Goal: Information Seeking & Learning: Find specific fact

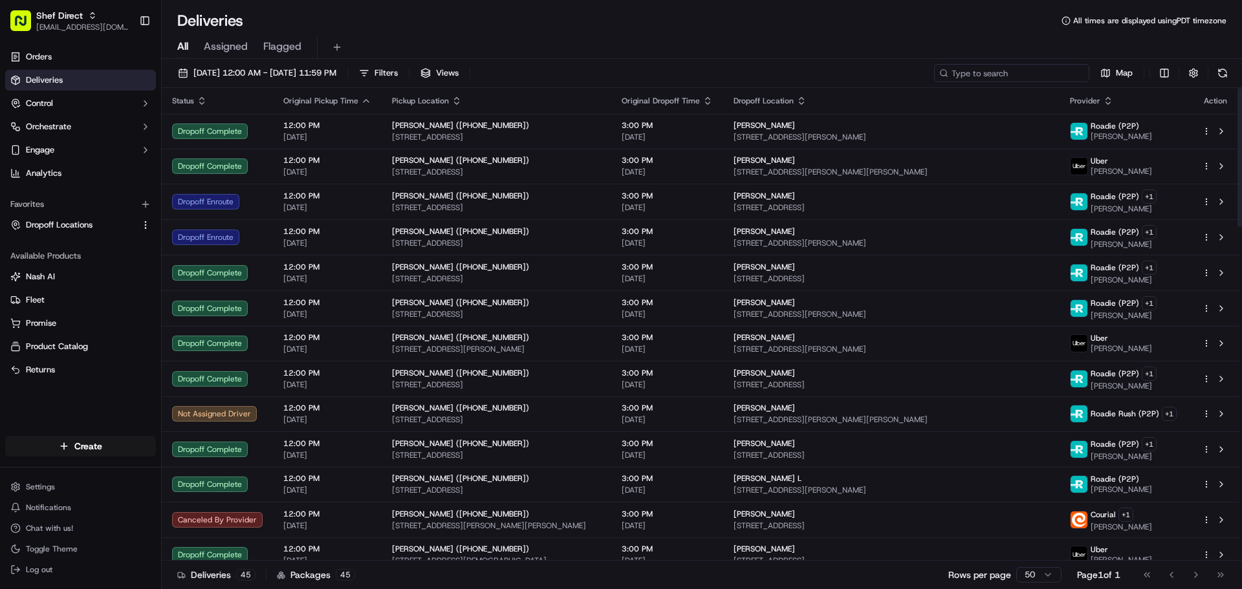
click at [1018, 71] on input at bounding box center [1011, 73] width 155 height 18
paste input "zUijiqFzQ4p"
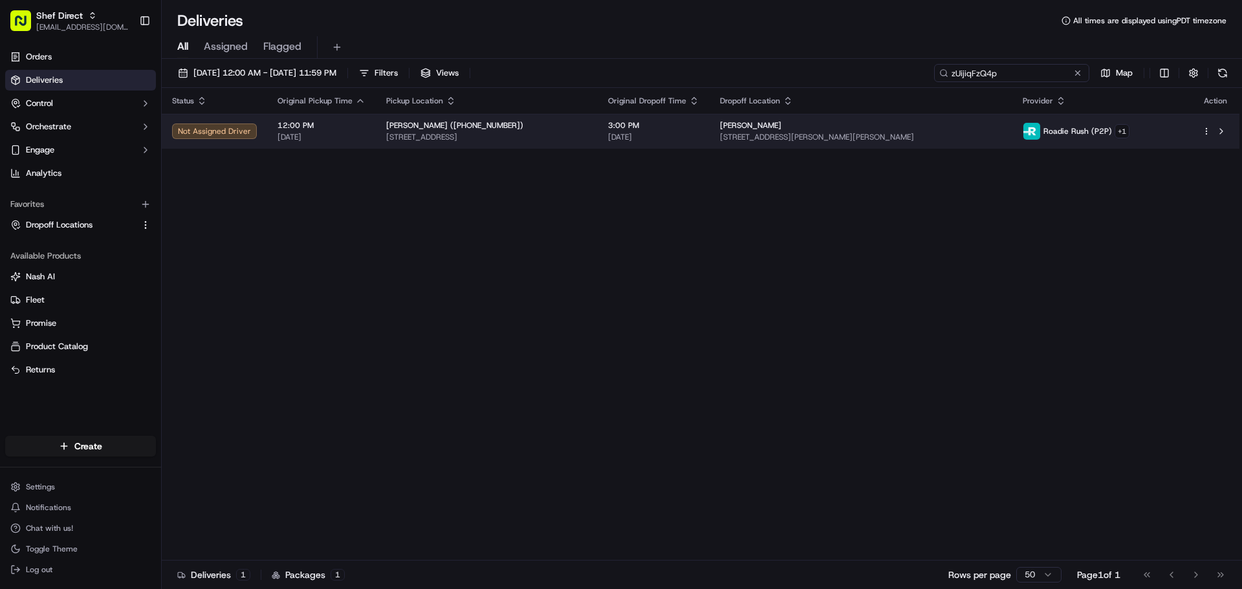
type input "zUijiqFzQ4p"
click at [940, 116] on td "Rajesh Menon 3603 Stearns Hill Rd, Waltham, MA 02452, USA" at bounding box center [861, 131] width 302 height 35
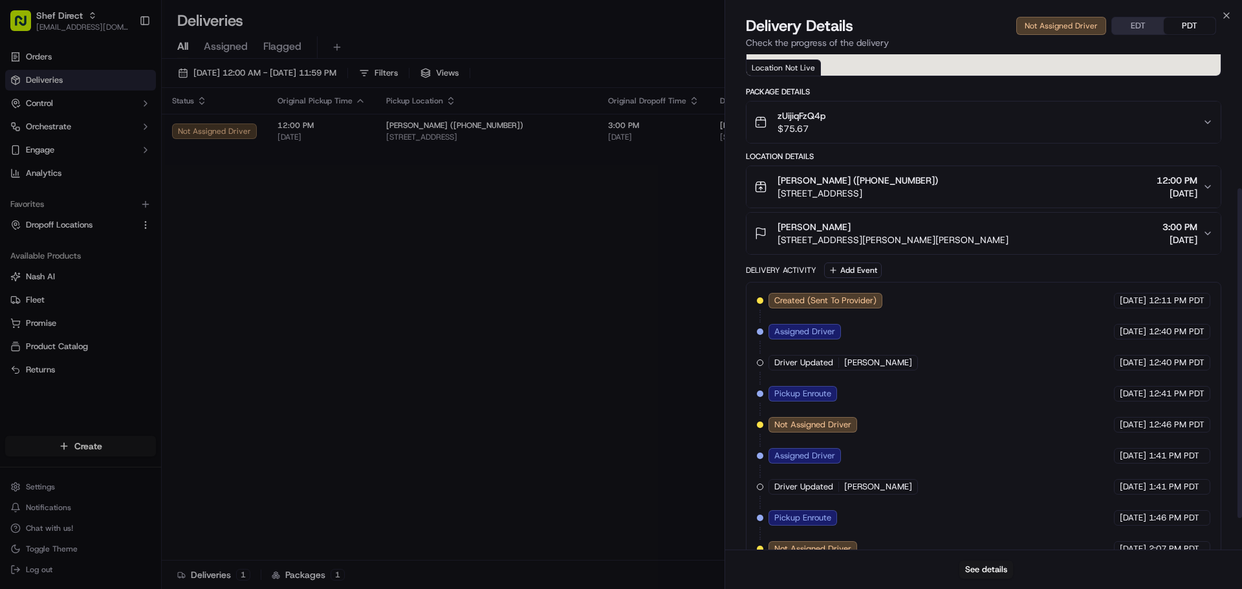
scroll to position [248, 0]
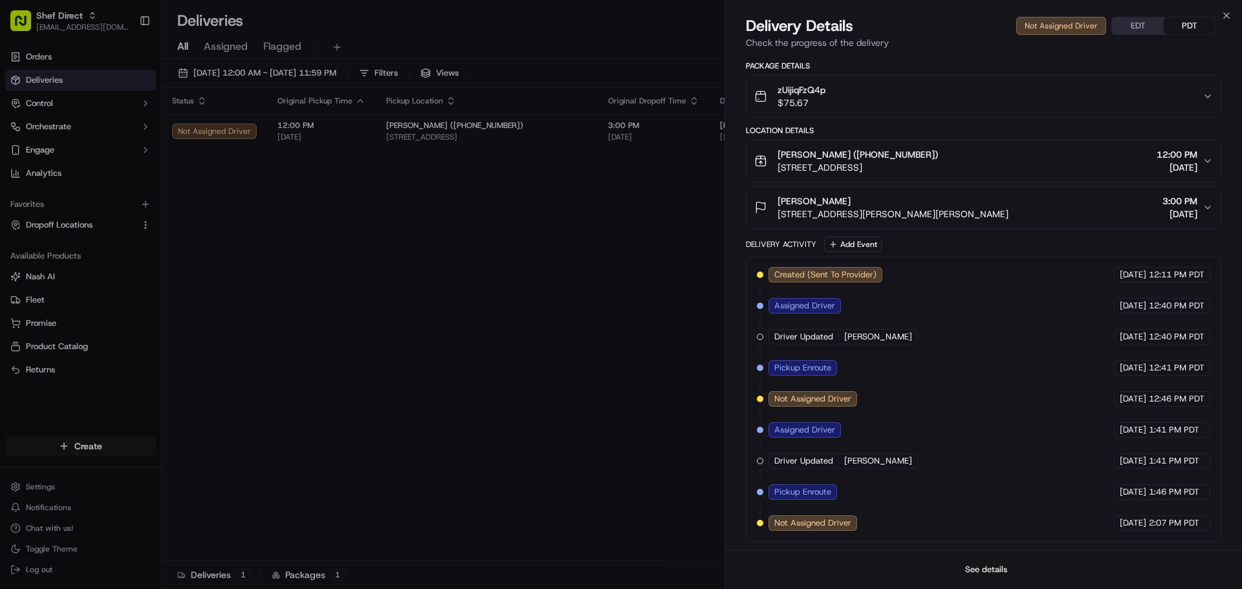
click at [984, 567] on button "See details" at bounding box center [987, 570] width 54 height 18
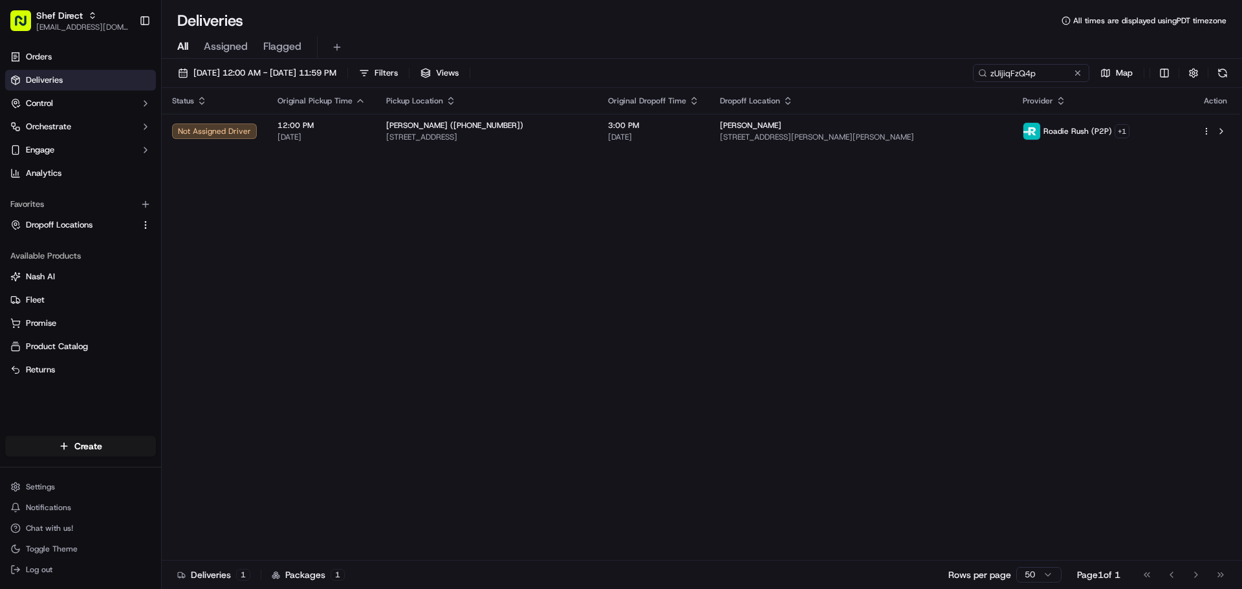
drag, startPoint x: 596, startPoint y: 378, endPoint x: 544, endPoint y: 364, distance: 53.5
click at [1078, 76] on button at bounding box center [1078, 73] width 13 height 13
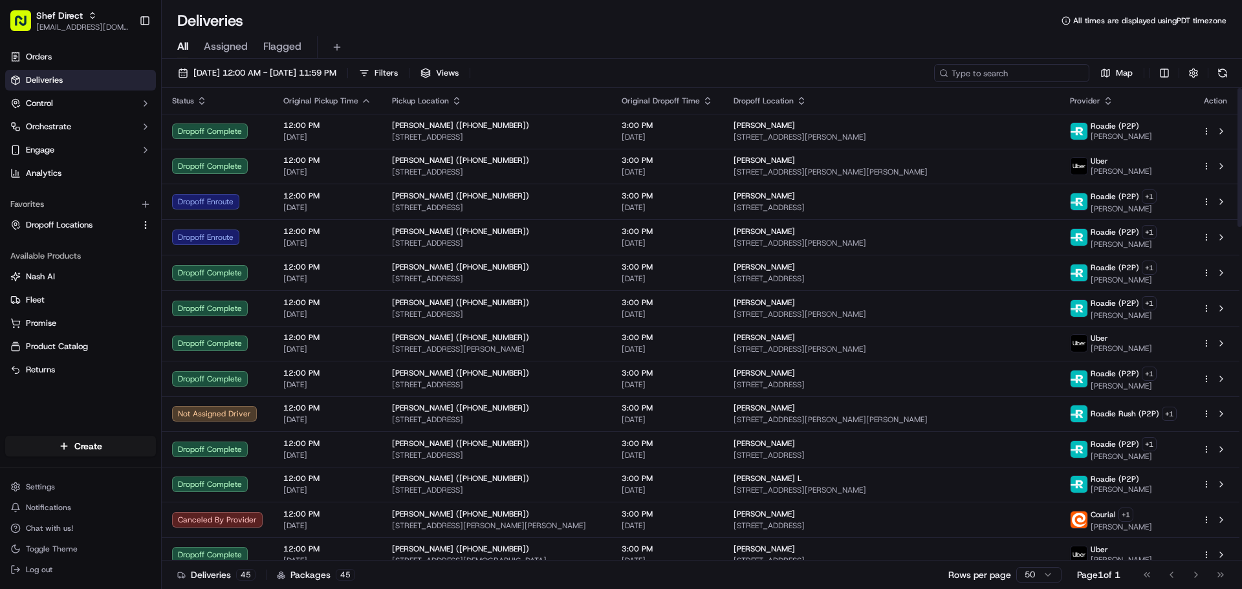
click at [1002, 72] on input at bounding box center [1011, 73] width 155 height 18
paste input "zUijiqFzQ4p"
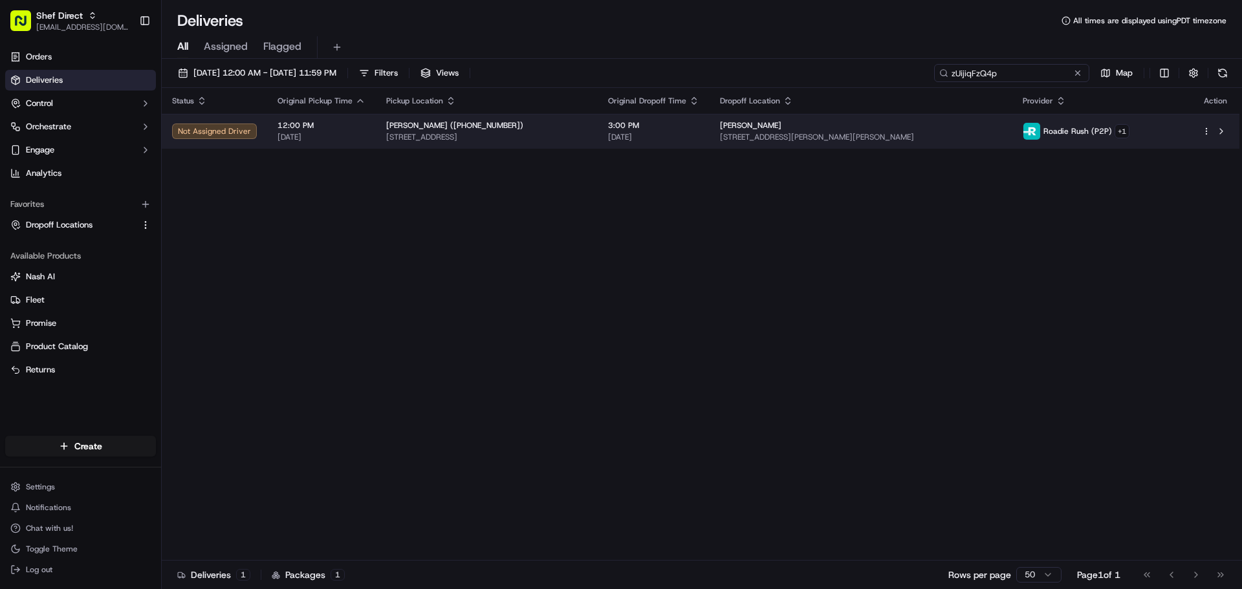
type input "zUijiqFzQ4p"
click at [904, 126] on div "[PERSON_NAME]" at bounding box center [860, 125] width 281 height 10
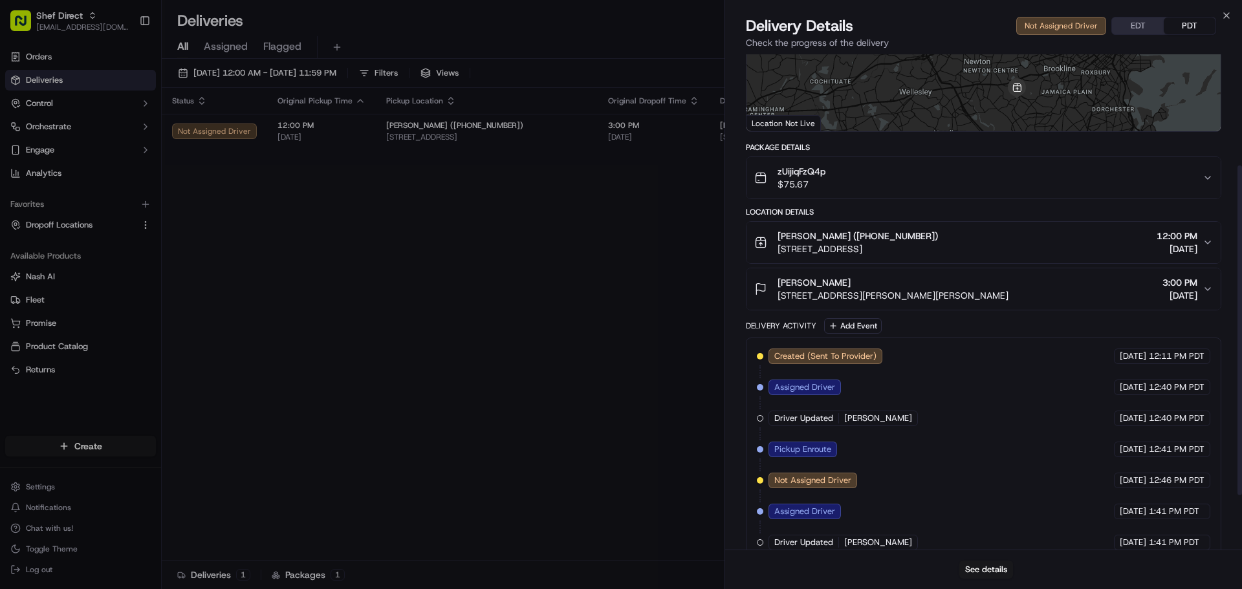
scroll to position [248, 0]
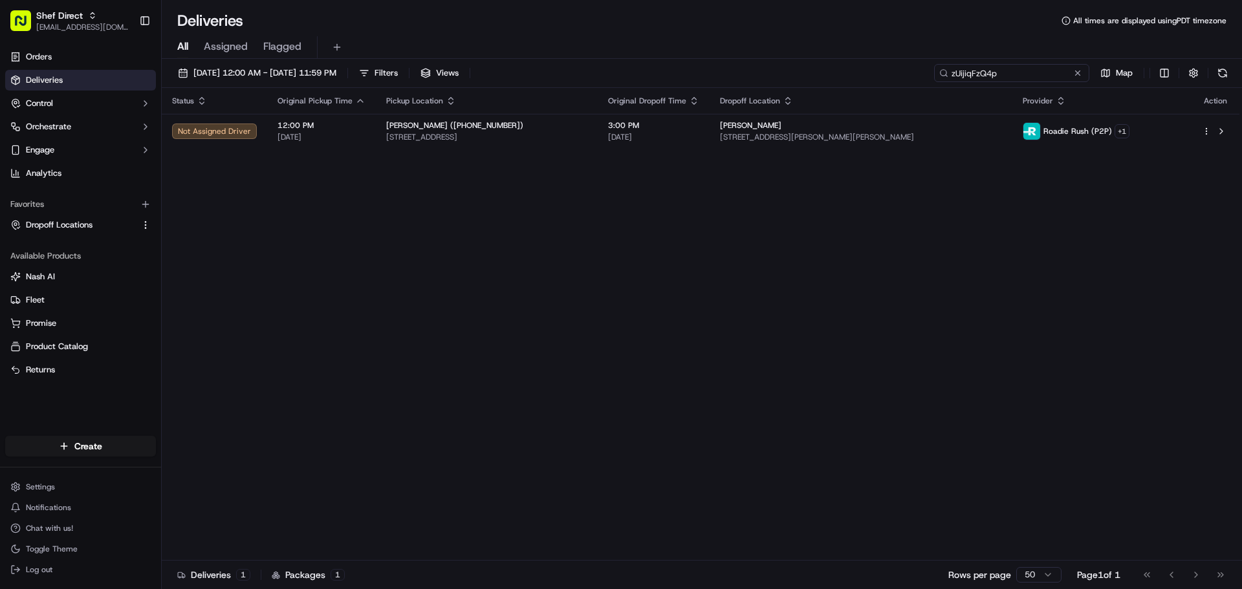
click at [1040, 77] on input "zUijiqFzQ4p" at bounding box center [1011, 73] width 155 height 18
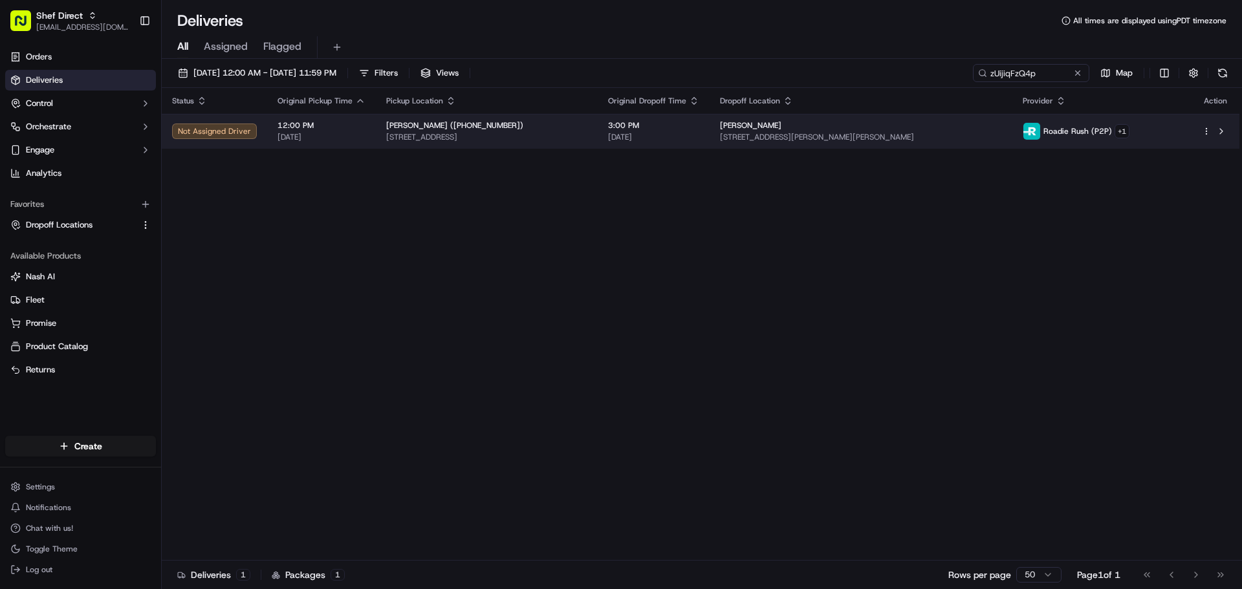
click at [944, 131] on div "[PERSON_NAME]" at bounding box center [860, 125] width 281 height 10
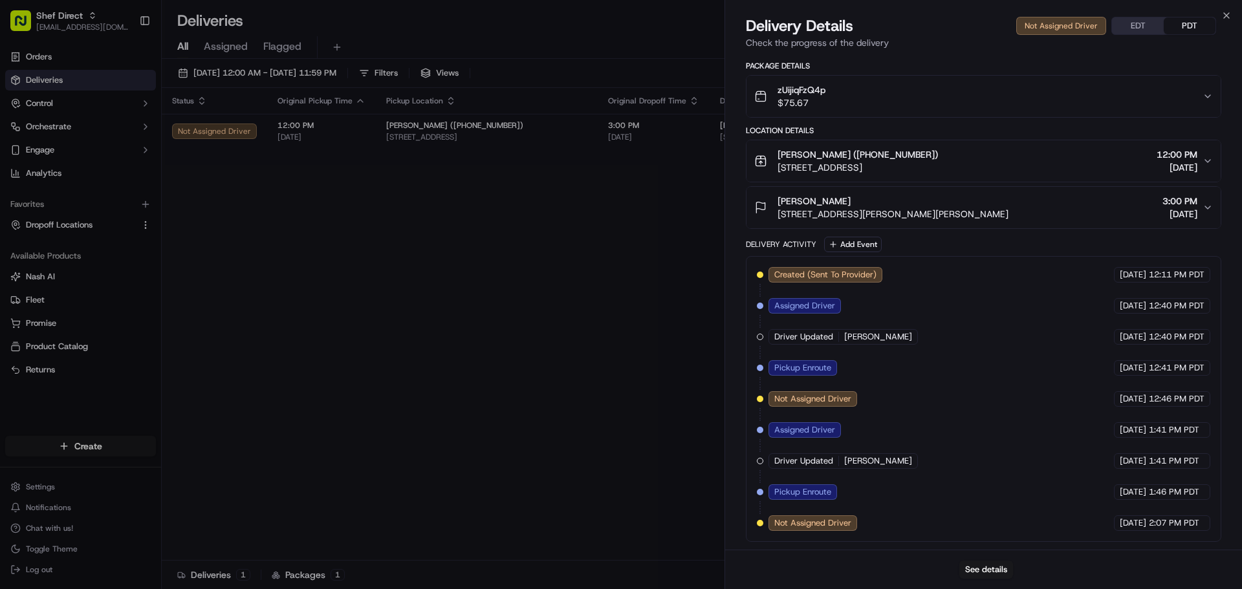
click at [1132, 36] on div "Delivery Details Not Assigned Driver EDT PDT" at bounding box center [984, 26] width 476 height 21
click at [1132, 25] on button "EDT" at bounding box center [1138, 25] width 52 height 17
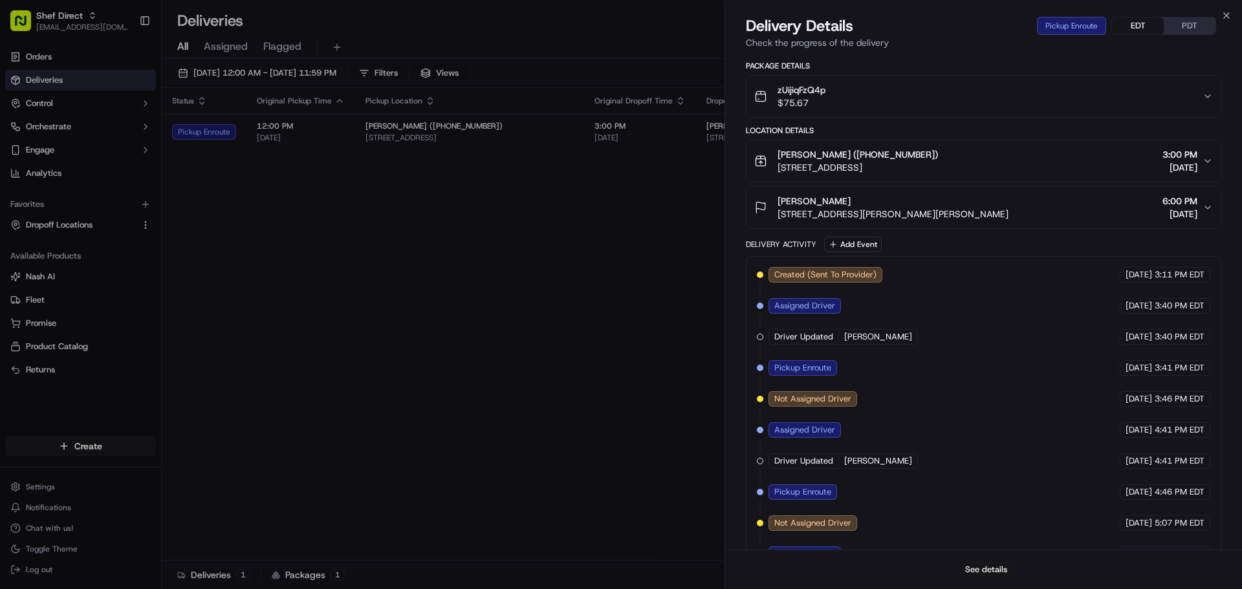
click at [990, 574] on button "See details" at bounding box center [987, 570] width 54 height 18
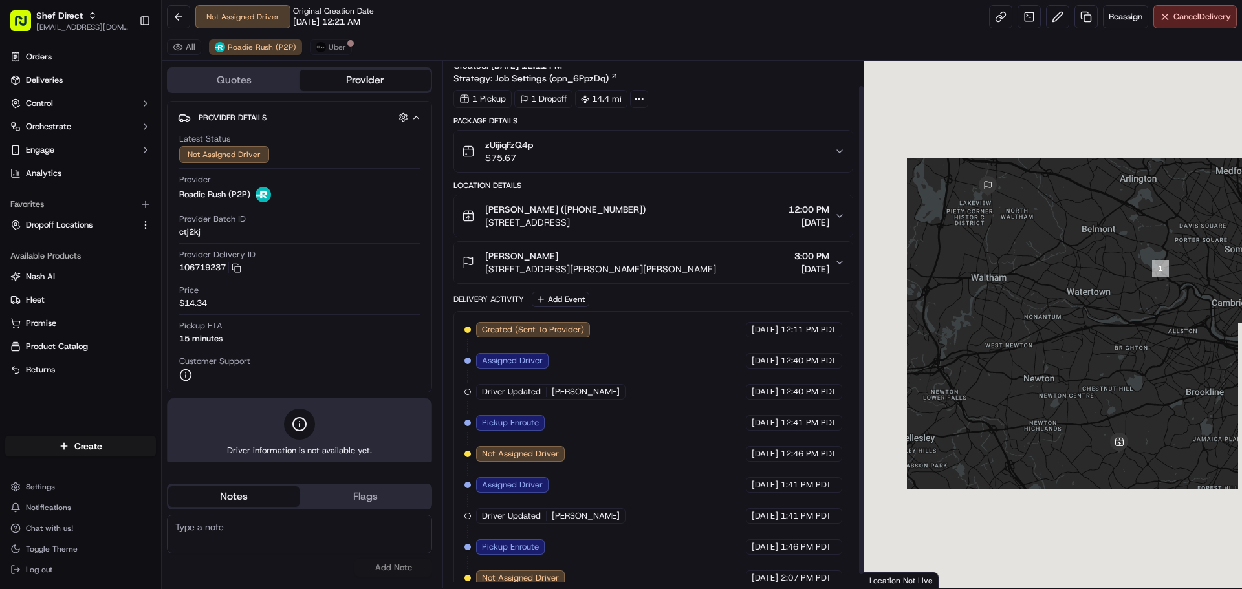
scroll to position [41, 0]
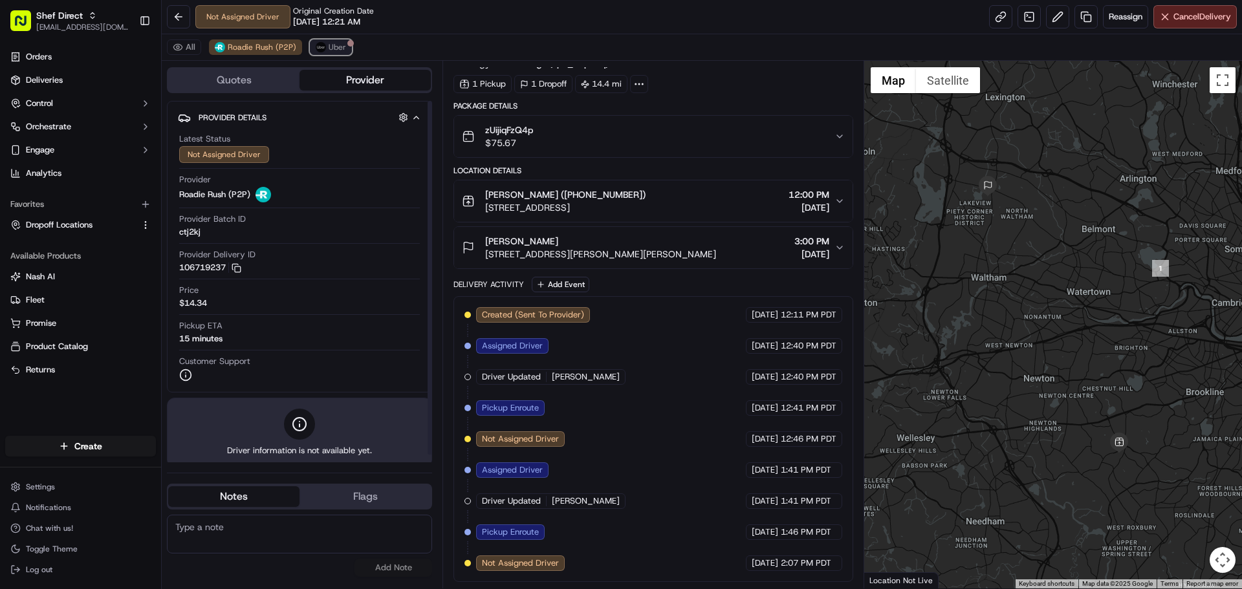
click at [317, 44] on img at bounding box center [321, 47] width 10 height 10
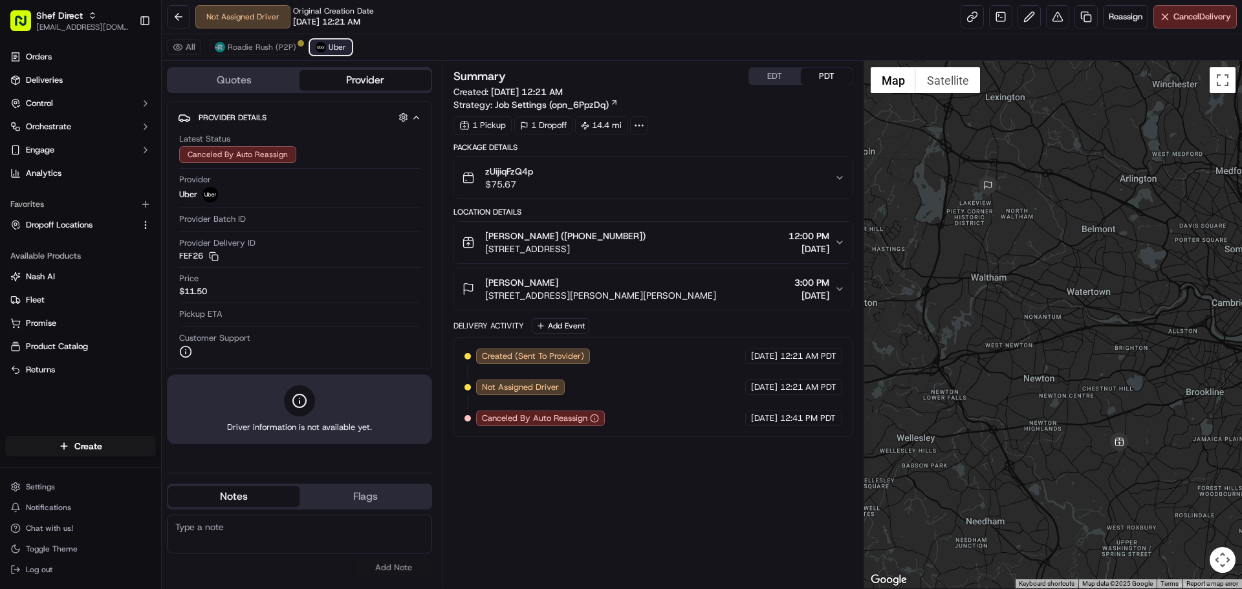
scroll to position [0, 0]
click at [290, 47] on span "Roadie Rush (P2P)" at bounding box center [262, 47] width 69 height 10
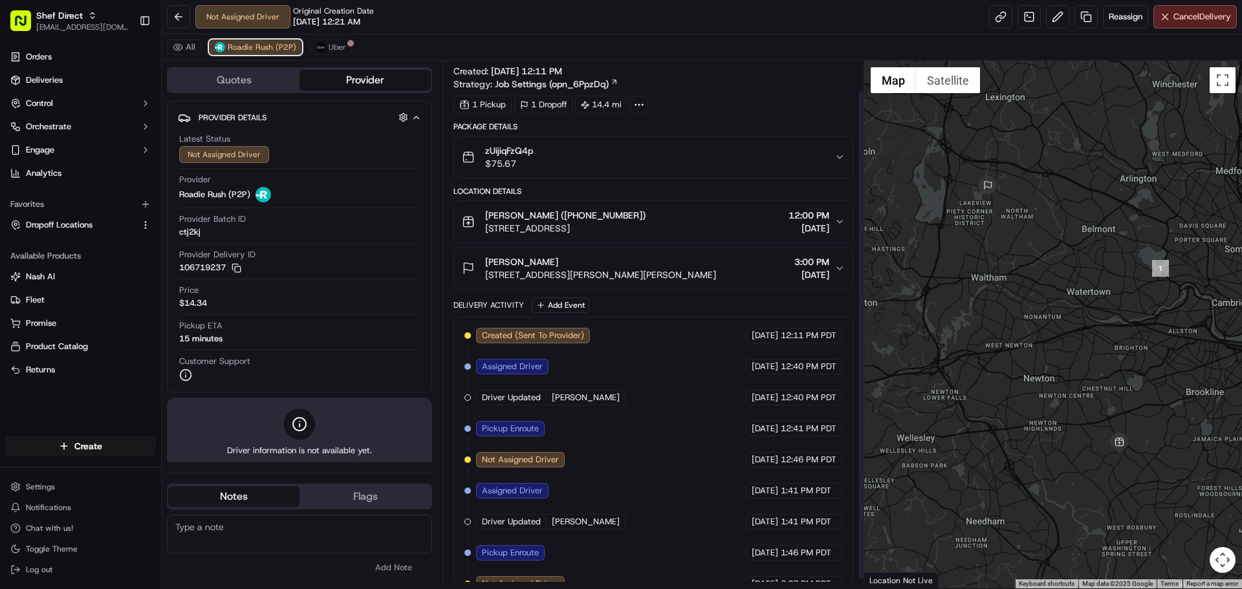
scroll to position [41, 0]
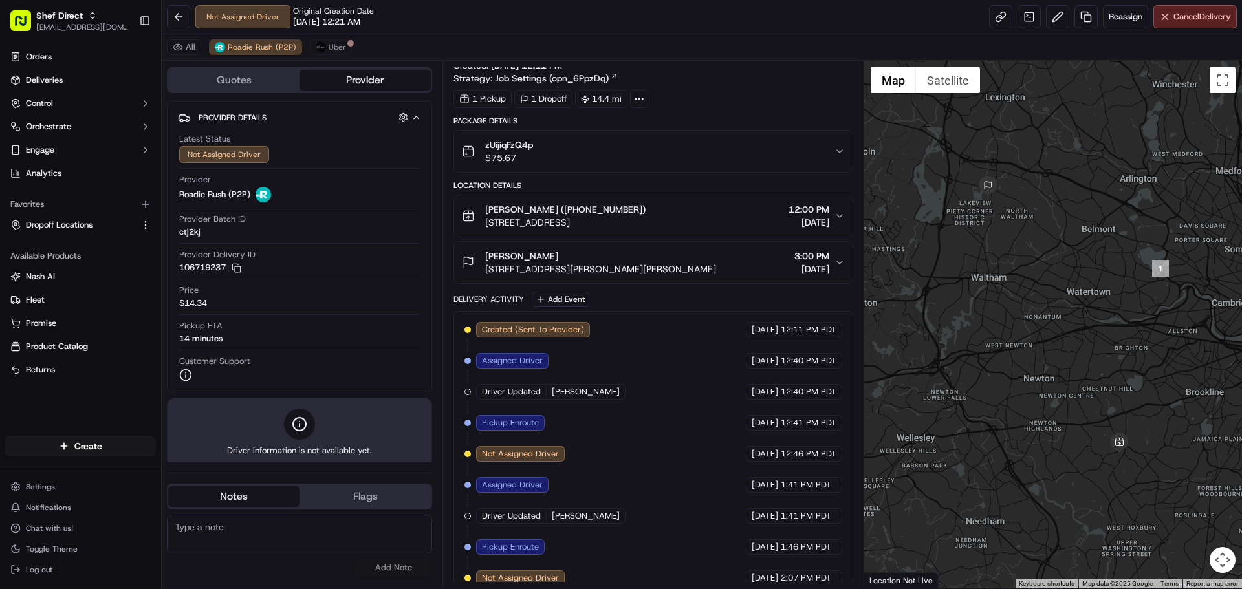
scroll to position [41, 0]
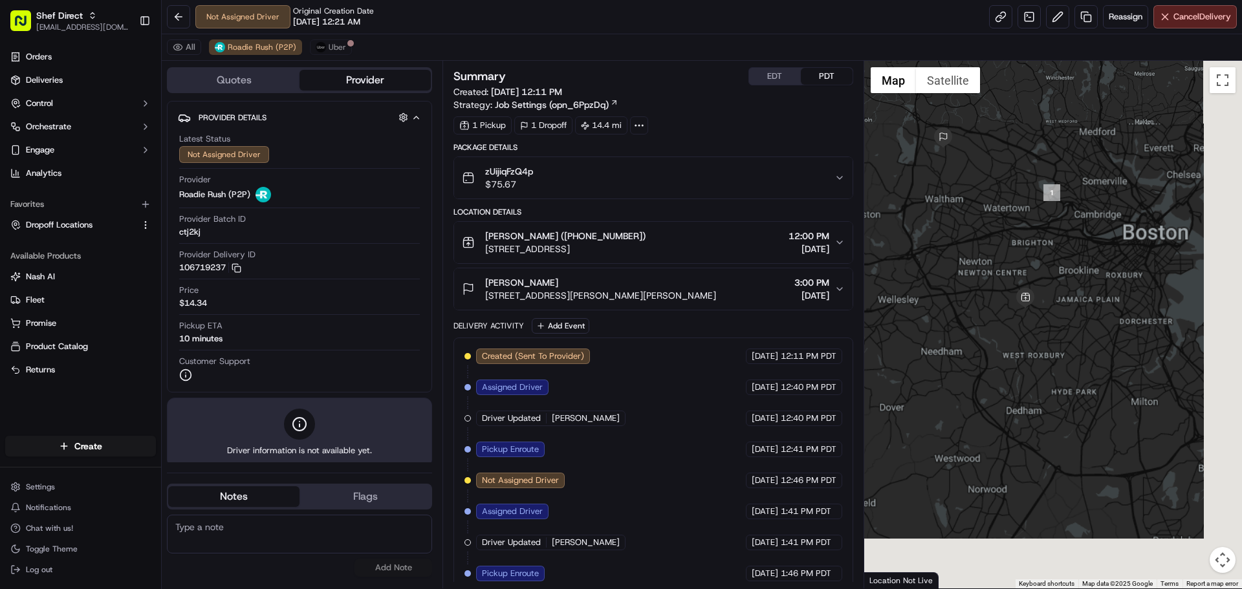
scroll to position [41, 0]
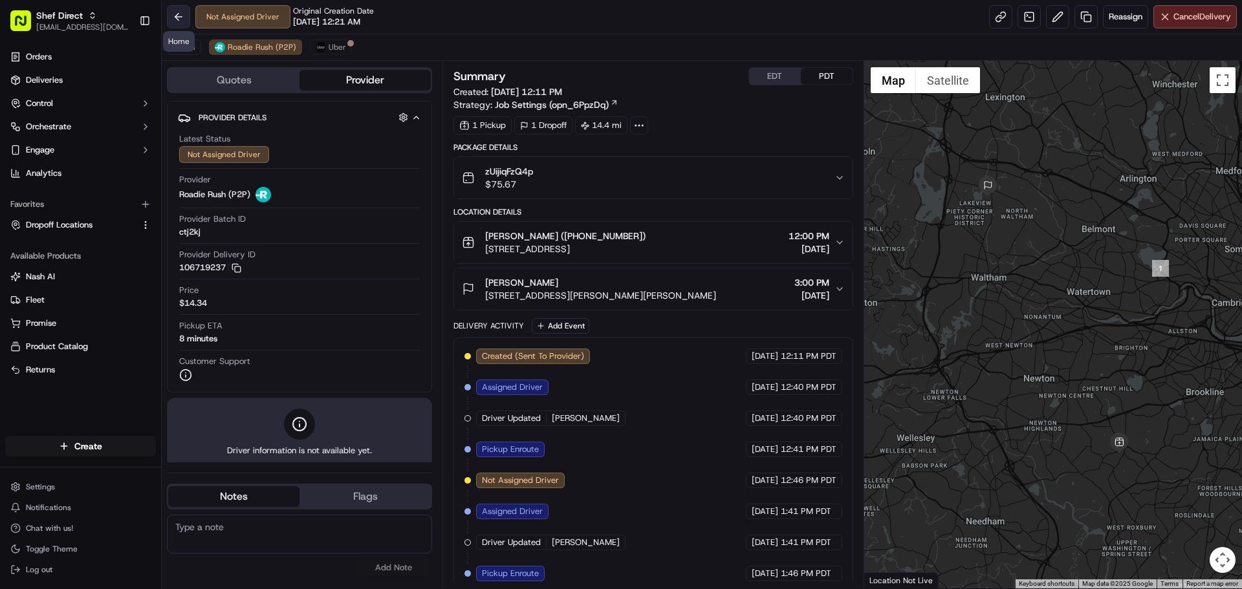
click at [190, 11] on button at bounding box center [178, 16] width 23 height 23
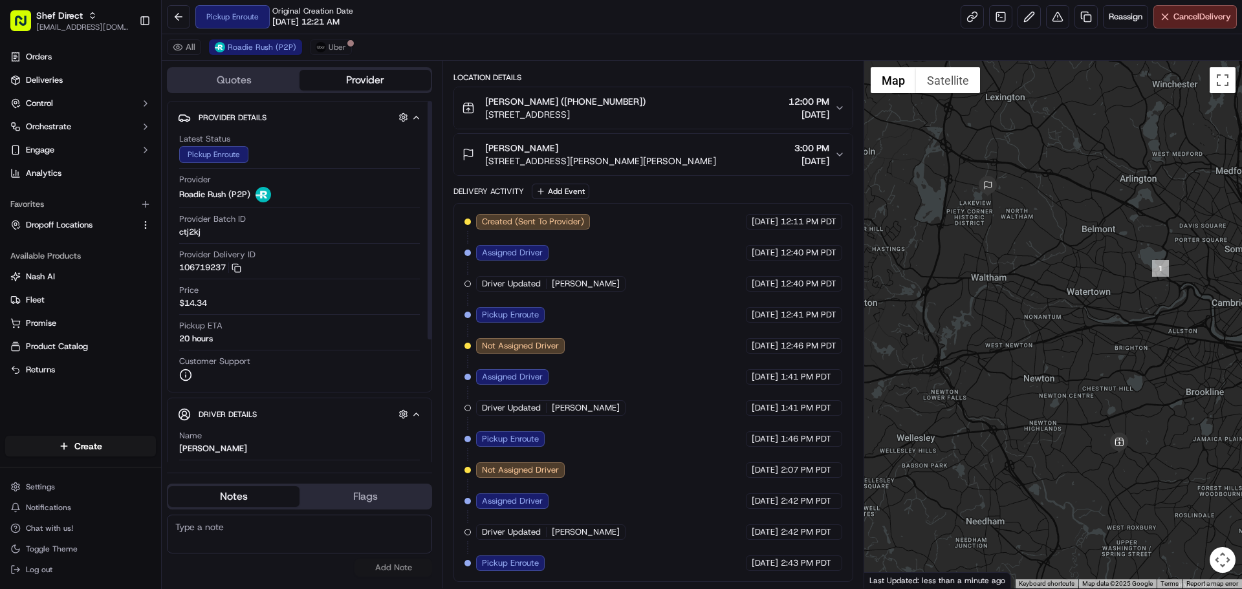
scroll to position [129, 0]
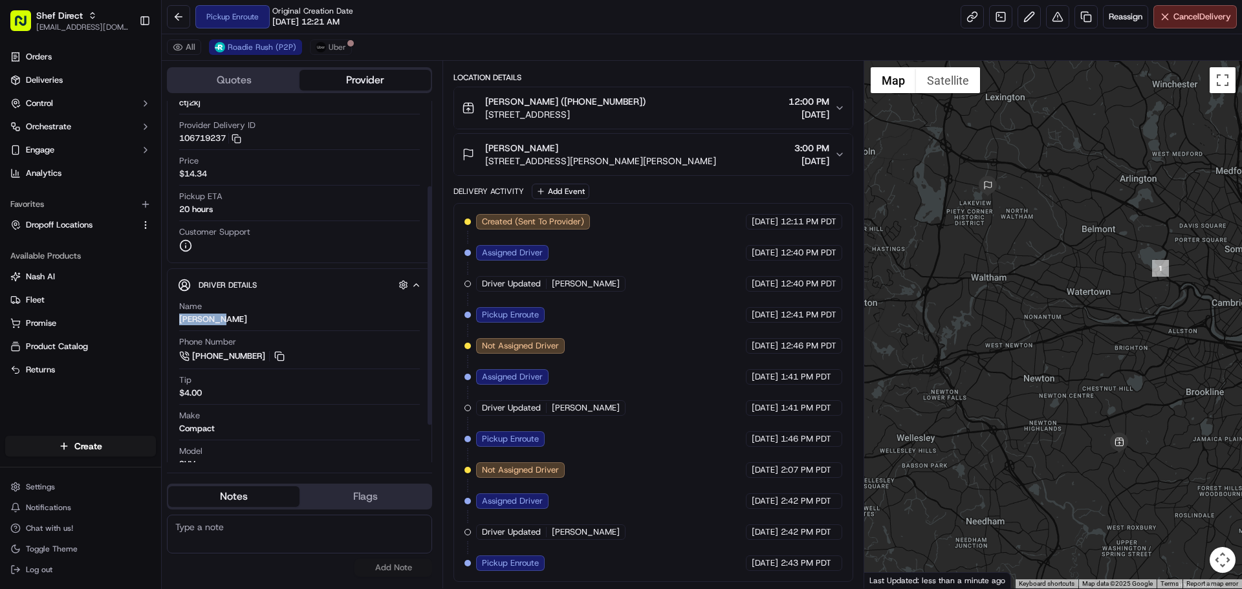
drag, startPoint x: 200, startPoint y: 318, endPoint x: 176, endPoint y: 318, distance: 23.9
click at [176, 318] on div "Driver Details Hidden ( 7 ) Name Elisee B. Phone Number +1 617 801 9855 Tip $4.…" at bounding box center [299, 393] width 265 height 248
copy div "Elisee B."
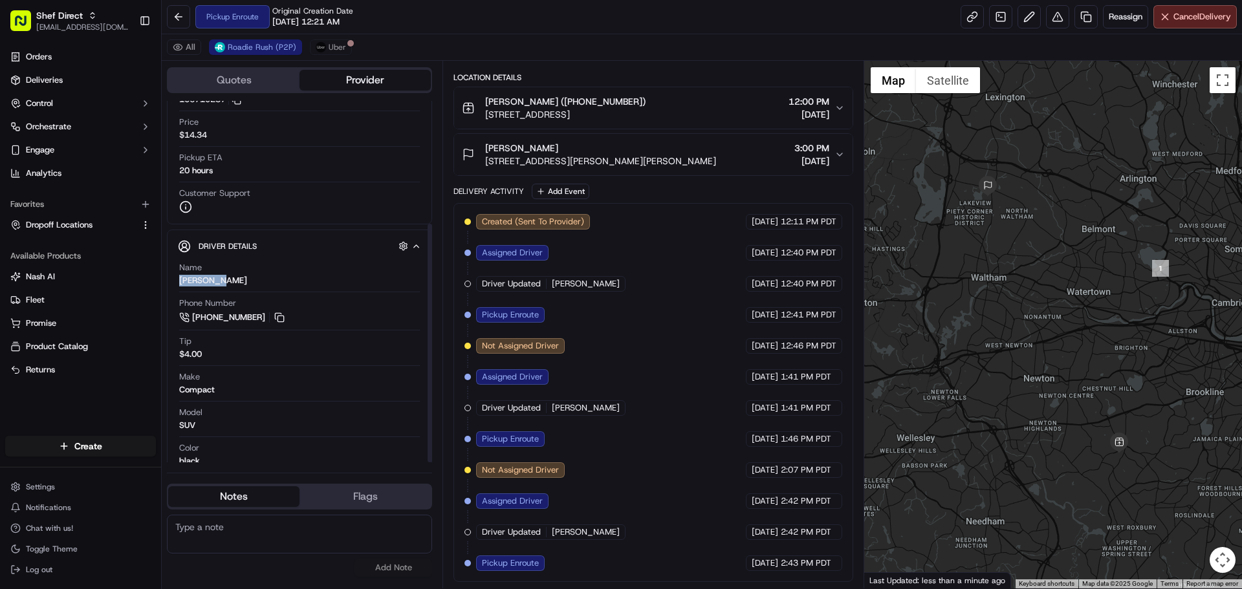
scroll to position [186, 0]
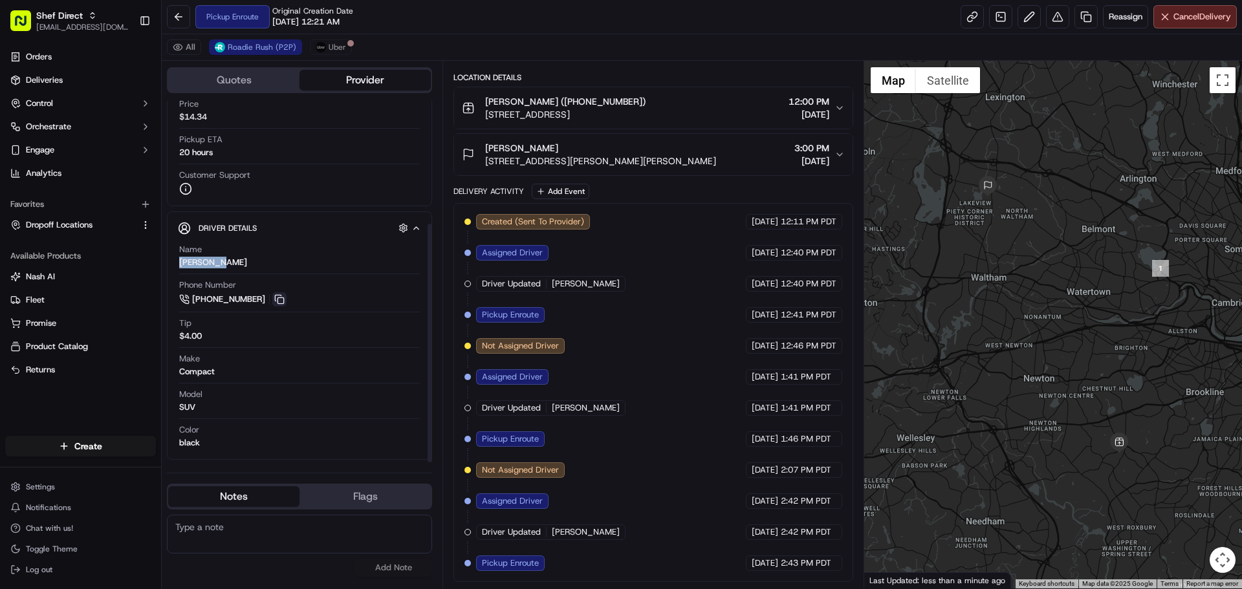
click at [276, 298] on button at bounding box center [279, 299] width 14 height 14
